Goal: Ask a question: Seek information or help from site administrators or community

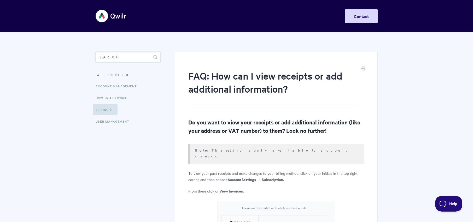
click at [129, 54] on input "Search" at bounding box center [128, 57] width 65 height 10
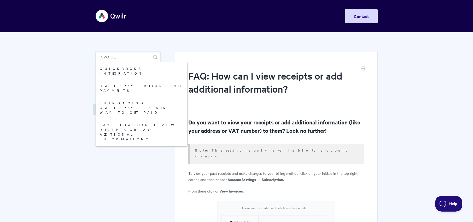
type input "invoice"
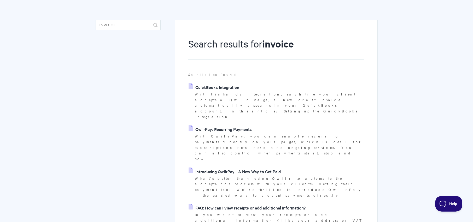
scroll to position [35, 0]
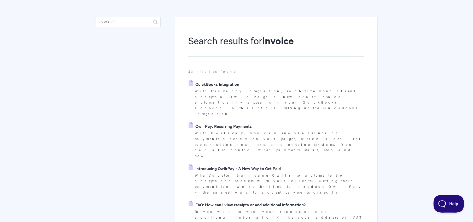
click at [447, 199] on button "Help" at bounding box center [446, 203] width 27 height 16
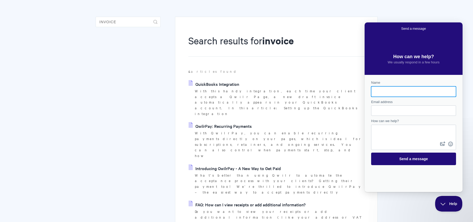
scroll to position [0, 0]
type input "Kayla"
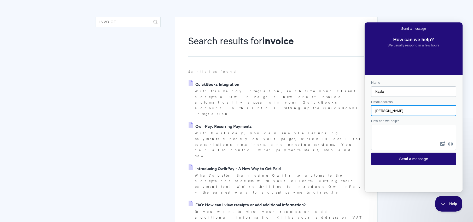
type input "[PERSON_NAME][EMAIL_ADDRESS][DOMAIN_NAME]"
click at [408, 132] on textarea "How can we help?" at bounding box center [413, 132] width 84 height 15
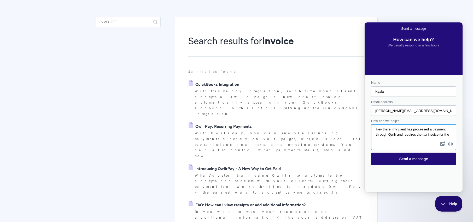
scroll to position [3, 0]
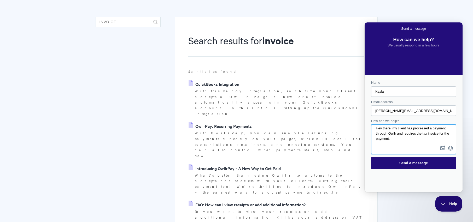
click at [414, 132] on textarea "Hey there, my client has processed a payment through Qwilr and requires the tax…" at bounding box center [413, 134] width 84 height 19
click at [429, 139] on textarea "Hey there, my client has processed a payment through Qwilr/Stripe and requires …" at bounding box center [413, 134] width 84 height 19
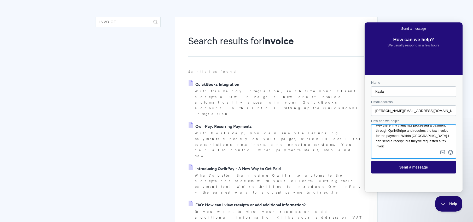
scroll to position [5, 0]
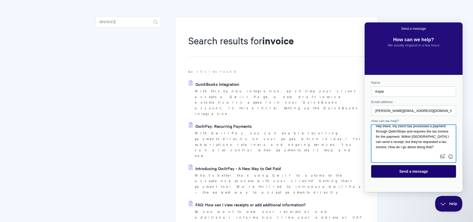
type textarea "Hey there, my client has processed a payment through Qwilr/Stripe and requires …"
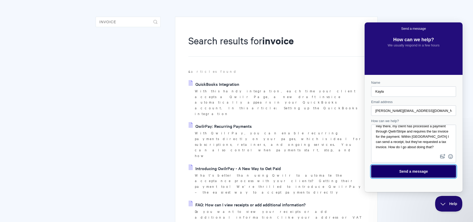
click at [439, 175] on span "Send a message" at bounding box center [413, 171] width 73 height 12
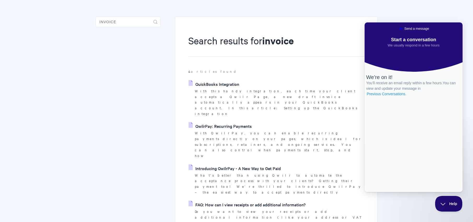
click at [404, 97] on link "Previous Conversations ." at bounding box center [386, 93] width 41 height 5
